Goal: Task Accomplishment & Management: Manage account settings

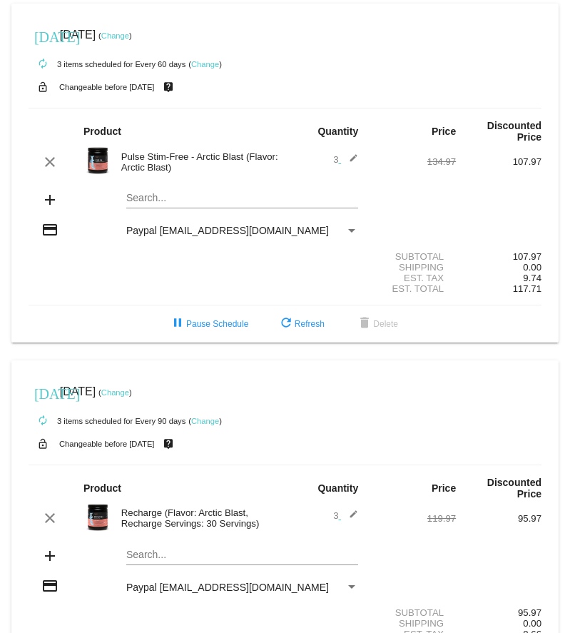
click at [129, 35] on link "Change" at bounding box center [115, 35] width 28 height 9
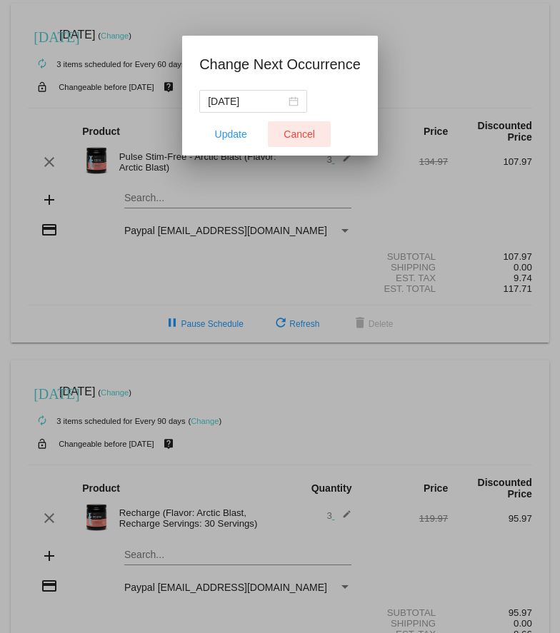
click at [292, 139] on span "Cancel" at bounding box center [298, 134] width 31 height 11
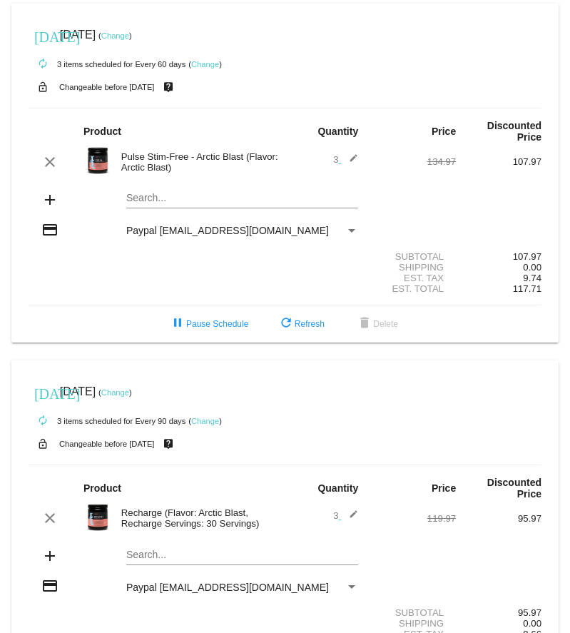
click at [129, 37] on link "Change" at bounding box center [115, 35] width 28 height 9
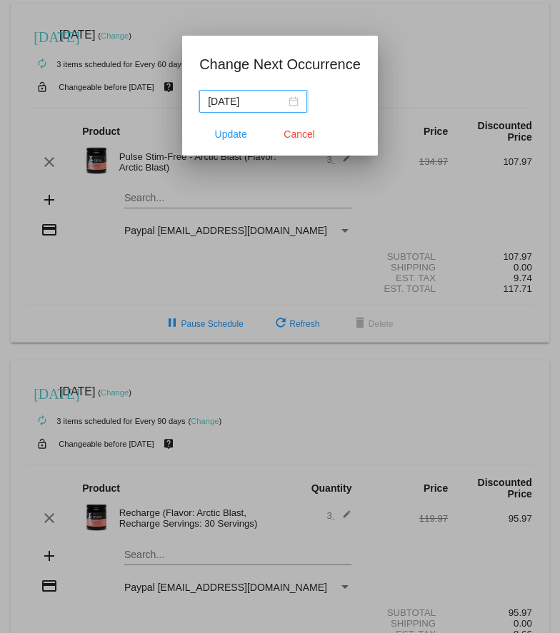
click at [285, 101] on div "[DATE]" at bounding box center [253, 102] width 91 height 16
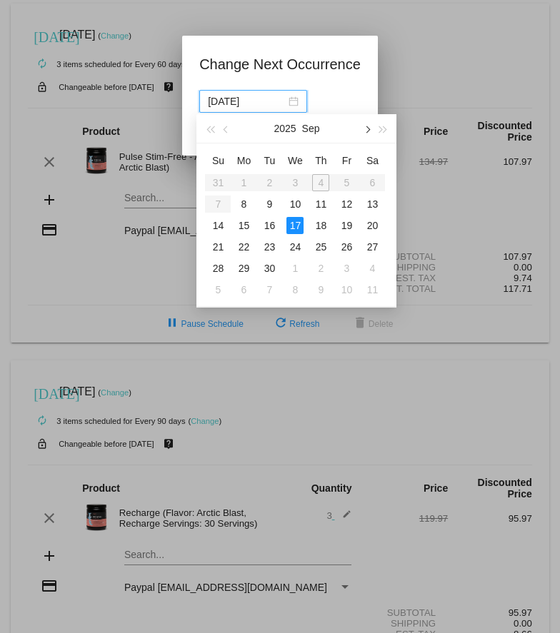
click at [369, 131] on button "button" at bounding box center [367, 128] width 16 height 29
click at [243, 203] on div "3" at bounding box center [243, 204] width 17 height 17
type input "[DATE]"
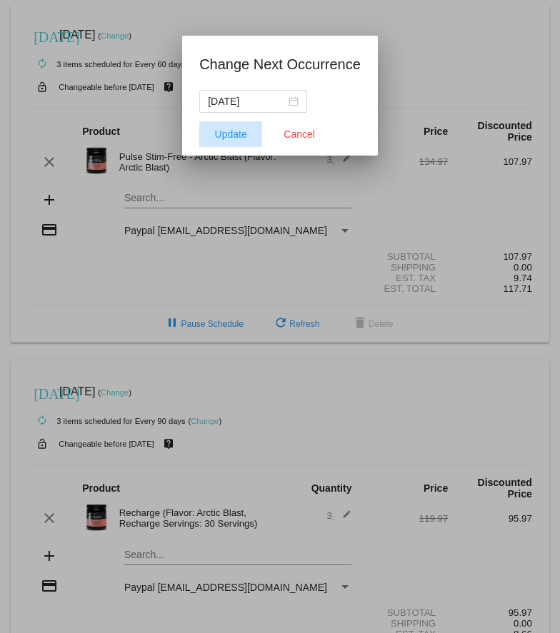
click at [216, 131] on span "Update" at bounding box center [231, 134] width 32 height 11
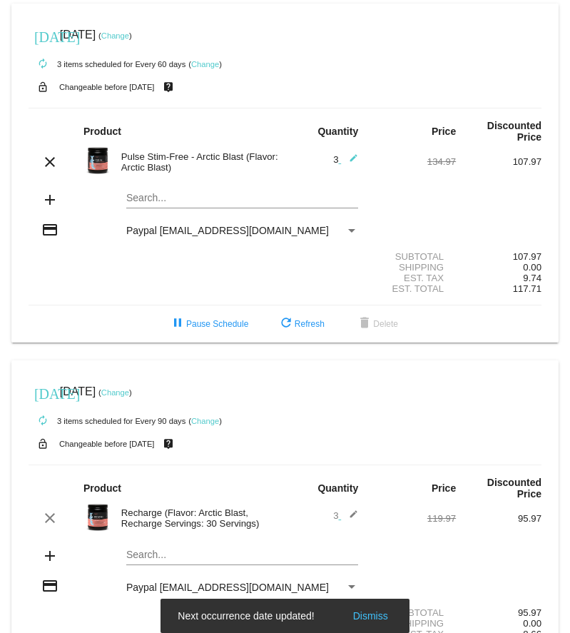
click at [129, 397] on link "Change" at bounding box center [115, 392] width 28 height 9
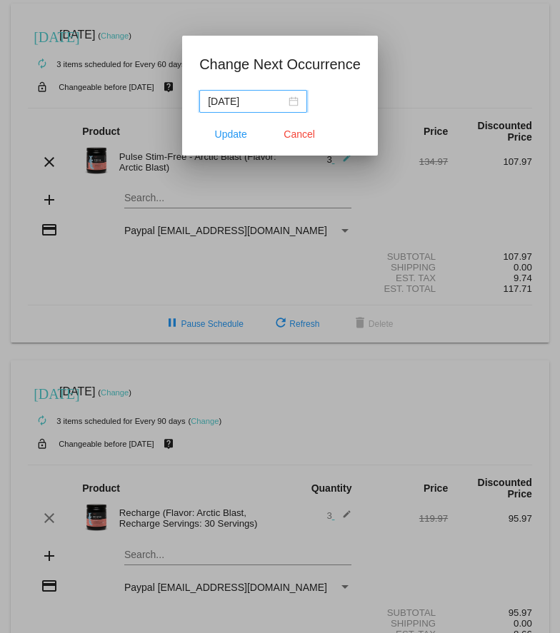
click at [281, 101] on div "[DATE]" at bounding box center [253, 102] width 91 height 16
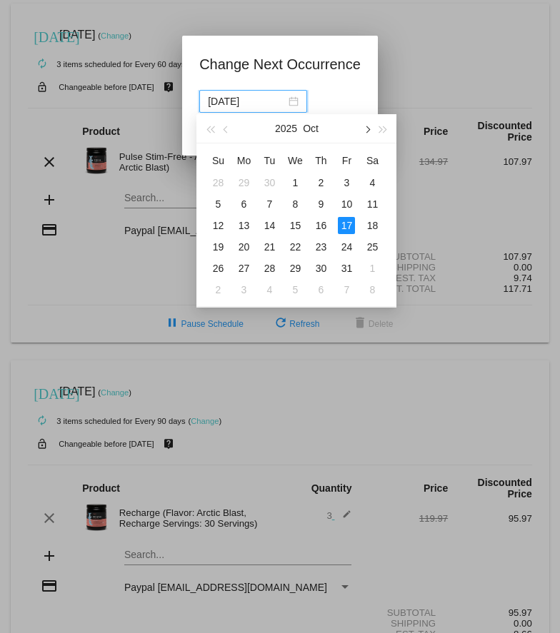
click at [367, 126] on span "button" at bounding box center [366, 129] width 7 height 7
click at [245, 202] on div "3" at bounding box center [243, 204] width 17 height 17
type input "[DATE]"
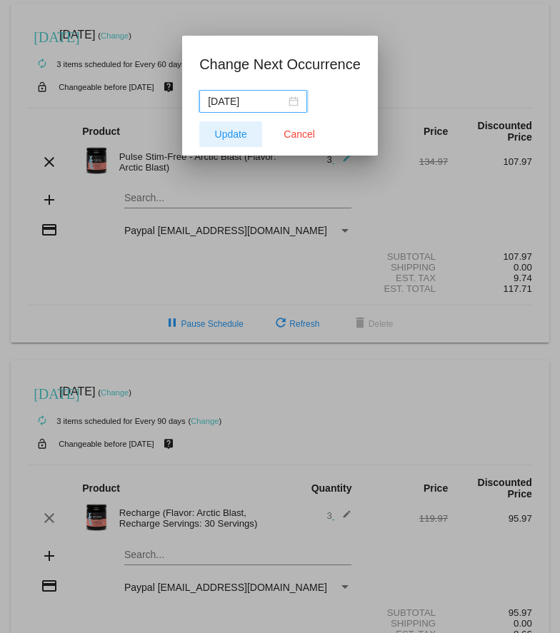
click at [235, 132] on span "Update" at bounding box center [231, 134] width 32 height 11
